Goal: Information Seeking & Learning: Learn about a topic

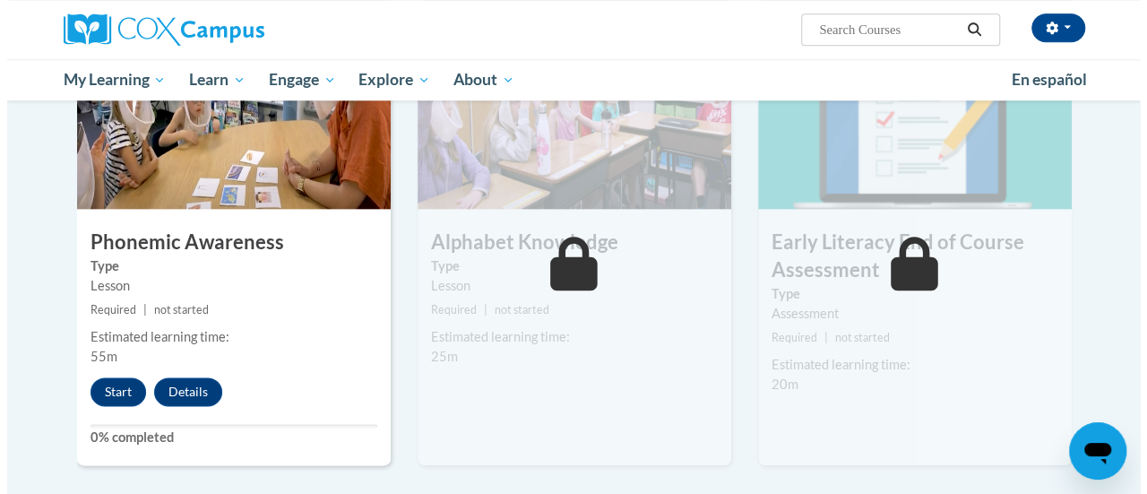
scroll to position [941, 0]
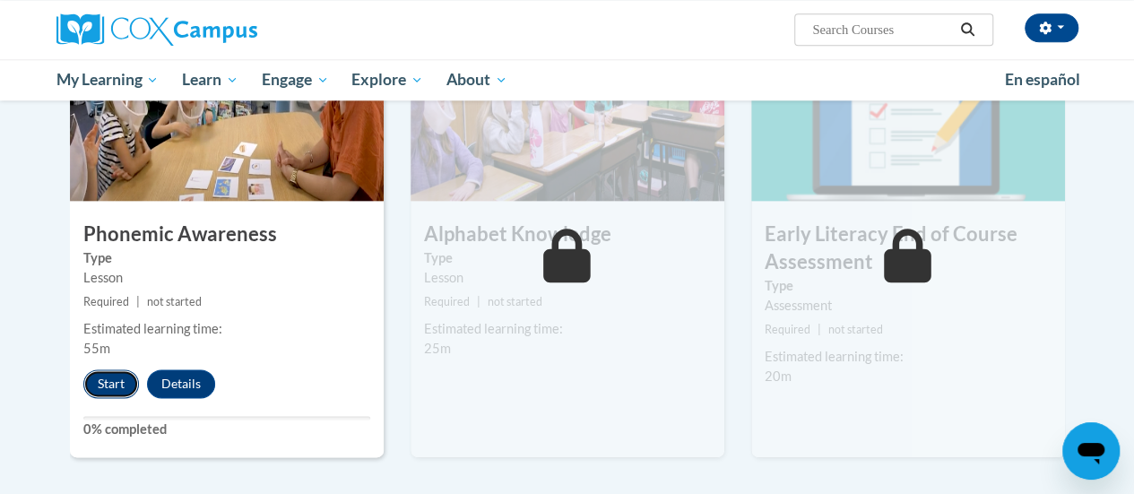
click at [97, 379] on button "Start" at bounding box center [111, 383] width 56 height 29
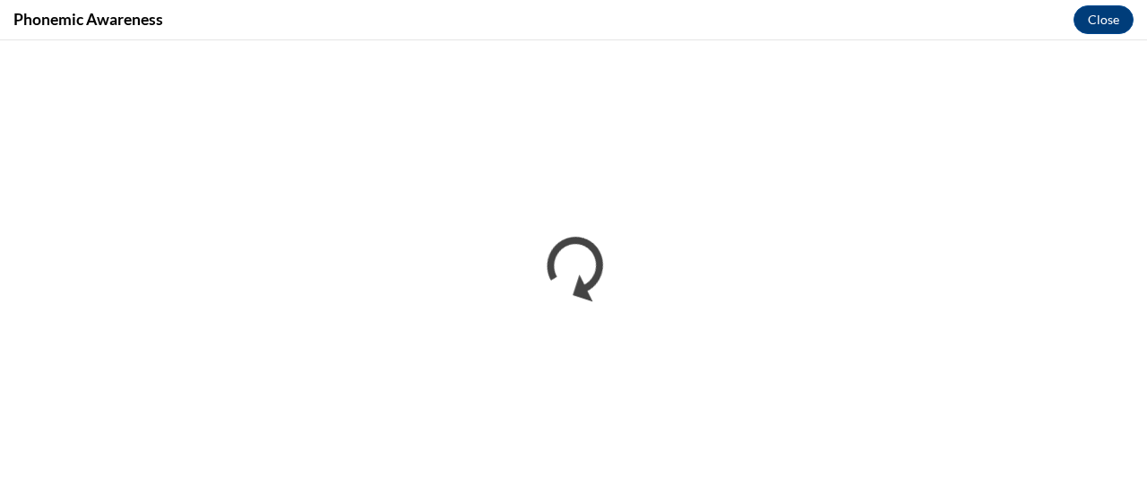
scroll to position [0, 0]
click at [668, 37] on div "Phonemic Awareness Close" at bounding box center [573, 20] width 1147 height 40
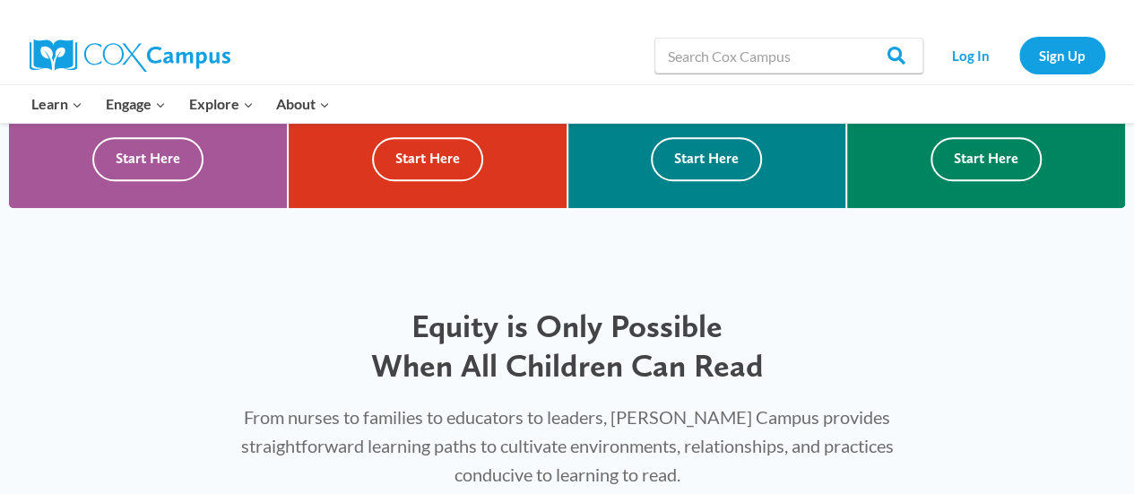
scroll to position [673, 0]
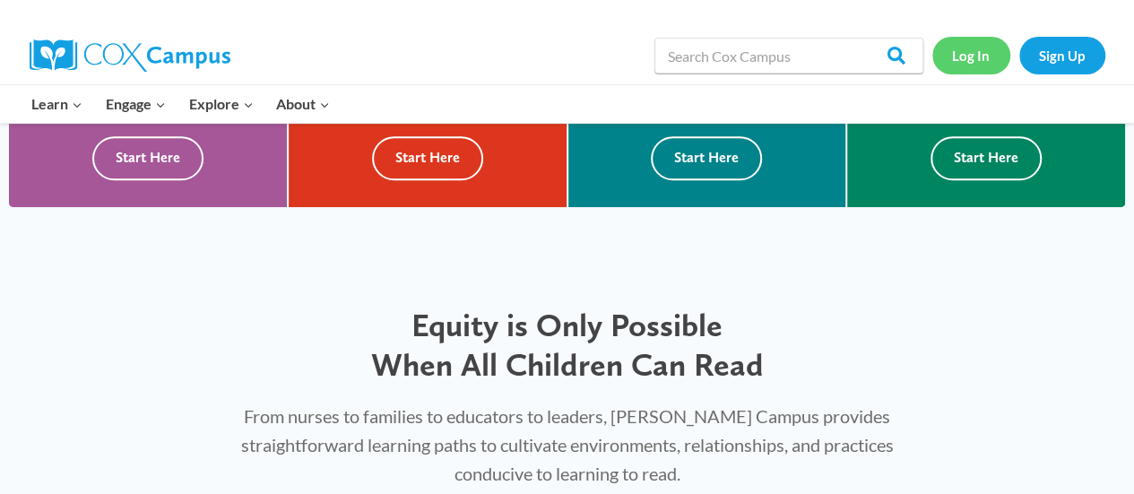
click at [959, 58] on link "Log In" at bounding box center [971, 55] width 78 height 37
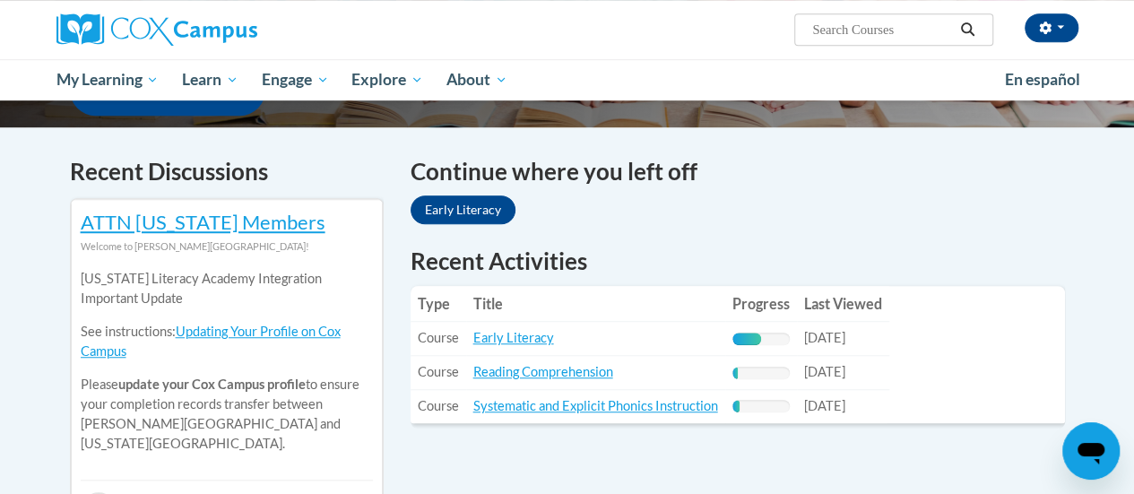
scroll to position [504, 0]
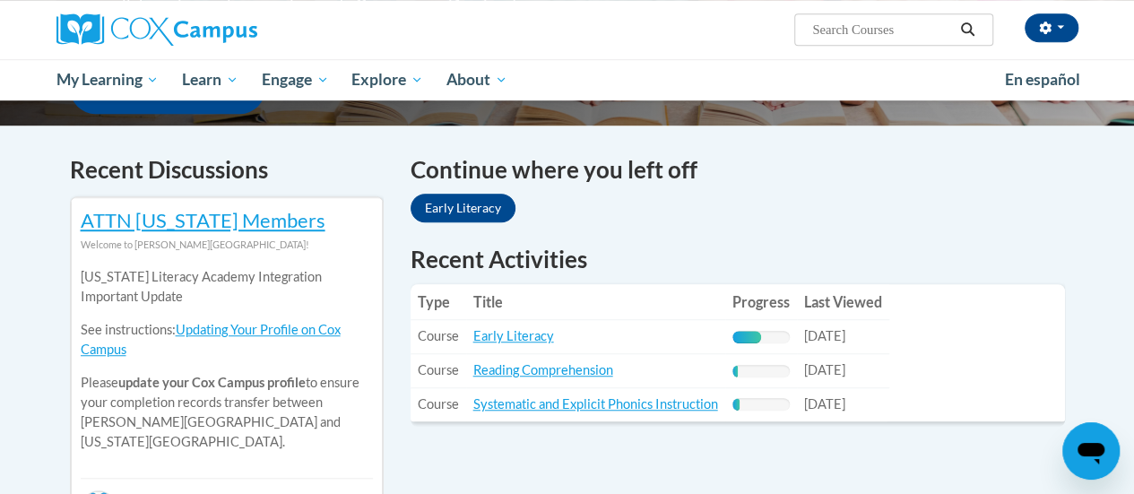
click at [514, 345] on td "Title: Early Literacy" at bounding box center [595, 337] width 259 height 34
click at [507, 339] on link "Early Literacy" at bounding box center [513, 335] width 81 height 15
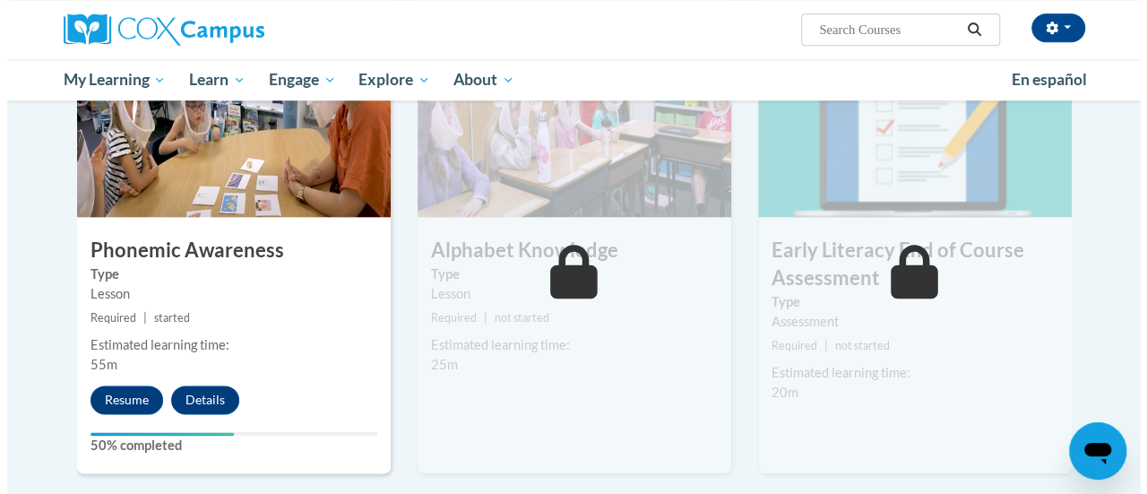
scroll to position [933, 0]
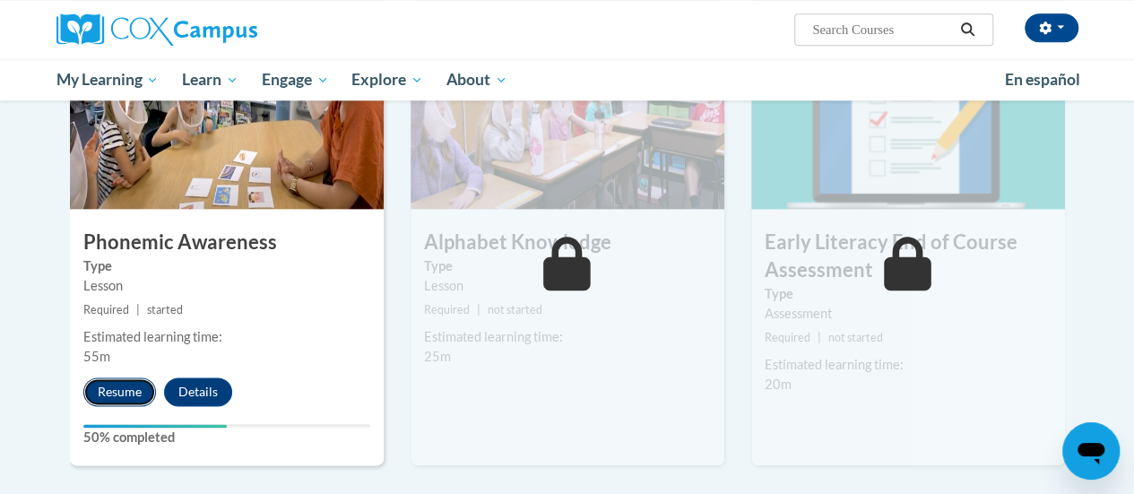
click at [116, 390] on button "Resume" at bounding box center [119, 391] width 73 height 29
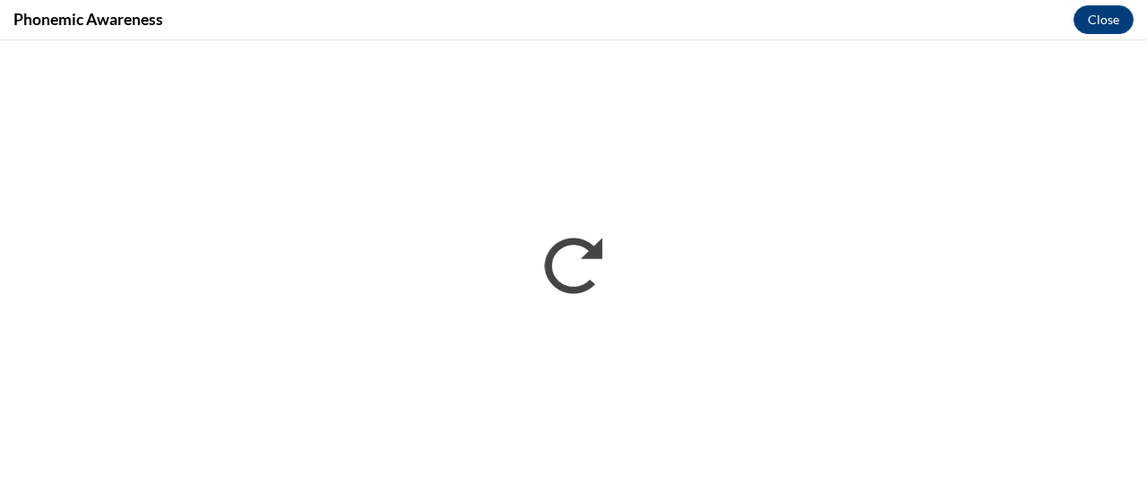
scroll to position [0, 0]
